Goal: Task Accomplishment & Management: Manage account settings

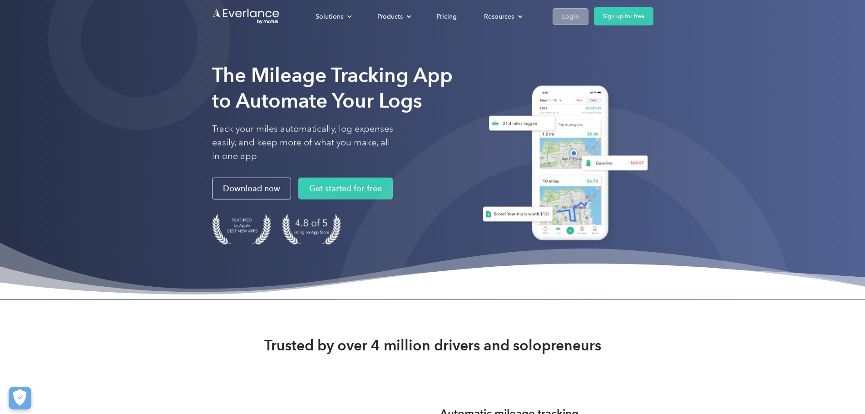
click at [579, 17] on div "Login" at bounding box center [570, 16] width 17 height 11
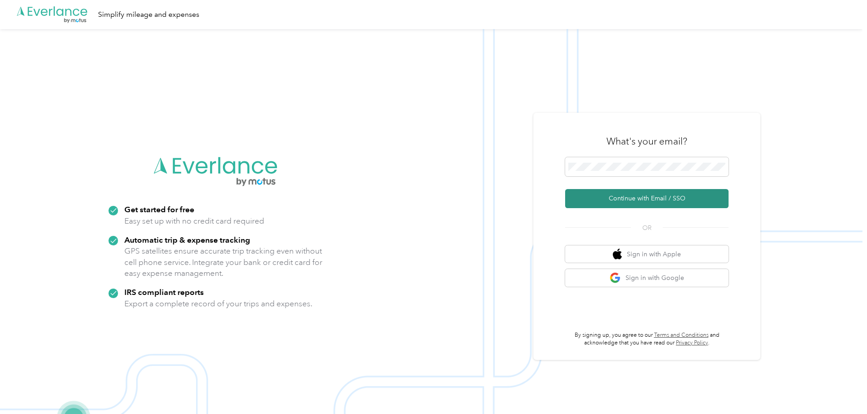
click at [634, 198] on button "Continue with Email / SSO" at bounding box center [646, 198] width 163 height 19
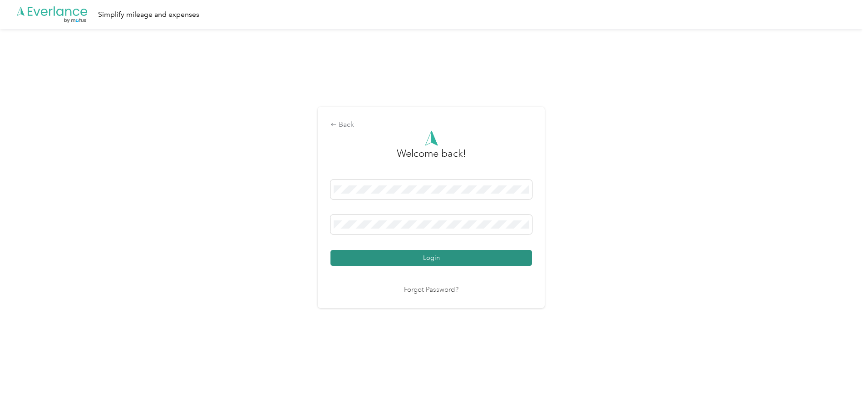
click at [457, 255] on button "Login" at bounding box center [432, 258] width 202 height 16
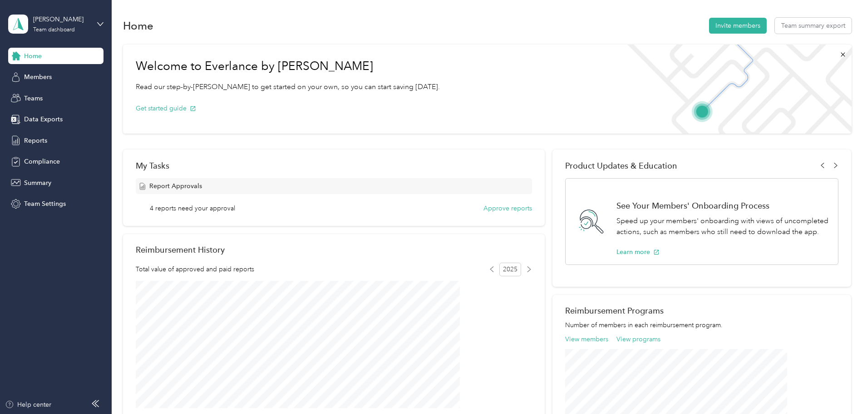
click at [235, 209] on span "4 reports need your approval" at bounding box center [192, 208] width 85 height 10
click at [484, 210] on button "Approve reports" at bounding box center [508, 208] width 49 height 10
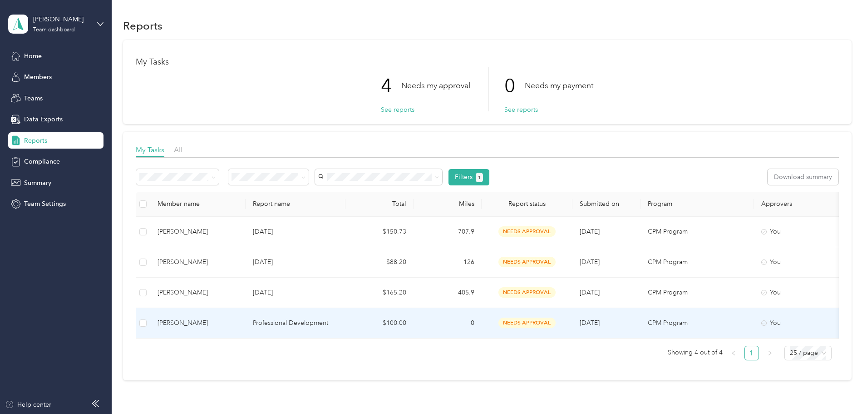
click at [414, 327] on td "$100.00" at bounding box center [380, 323] width 68 height 30
